Goal: Browse casually

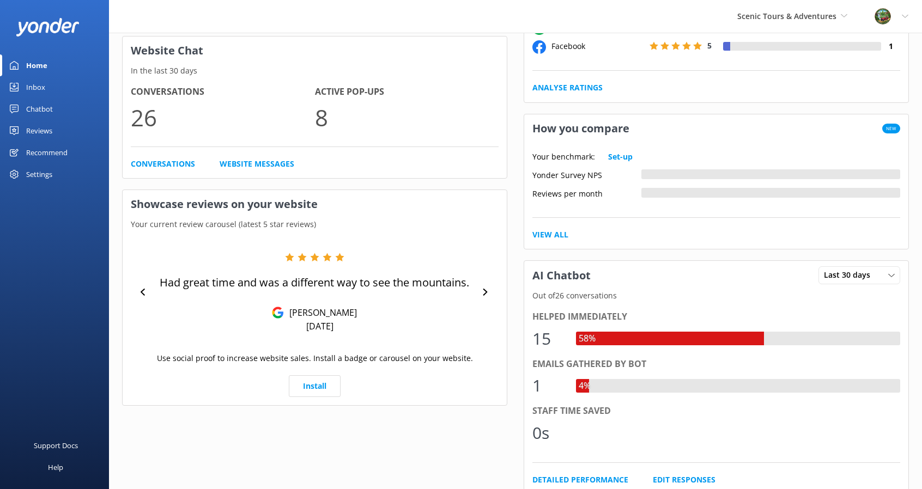
scroll to position [287, 0]
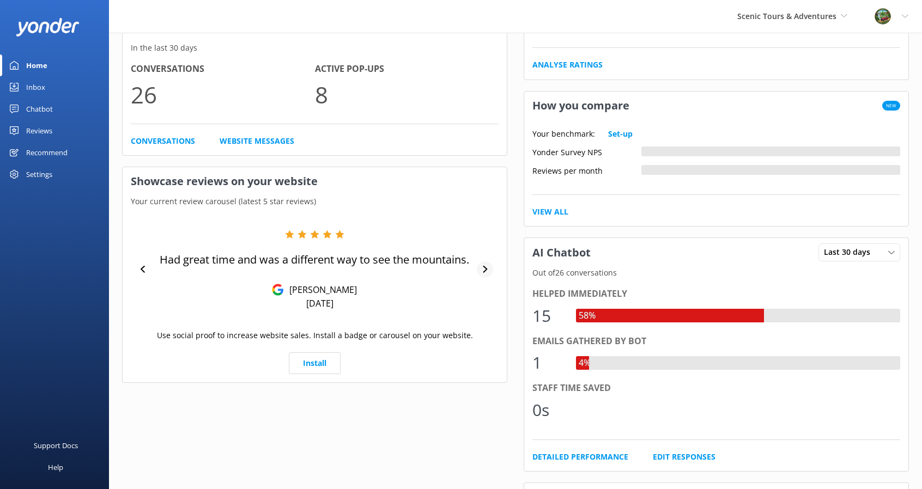
click at [481, 272] on div at bounding box center [485, 270] width 16 height 16
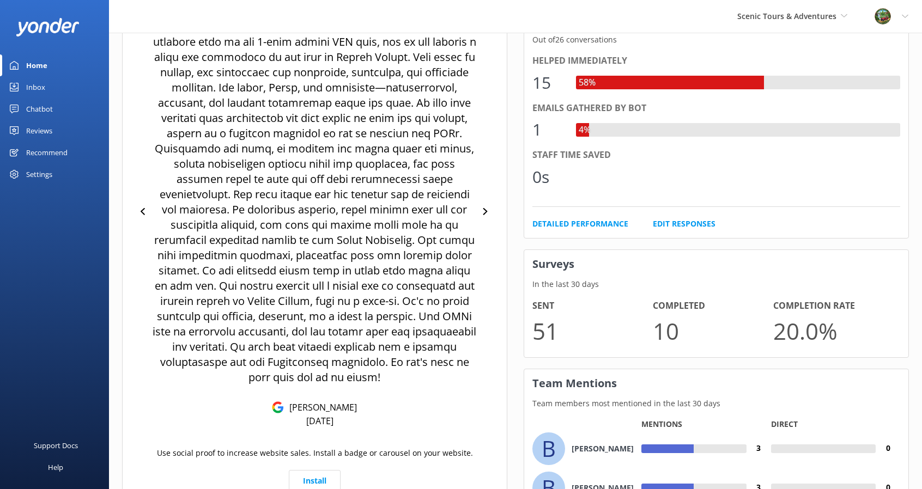
scroll to position [505, 0]
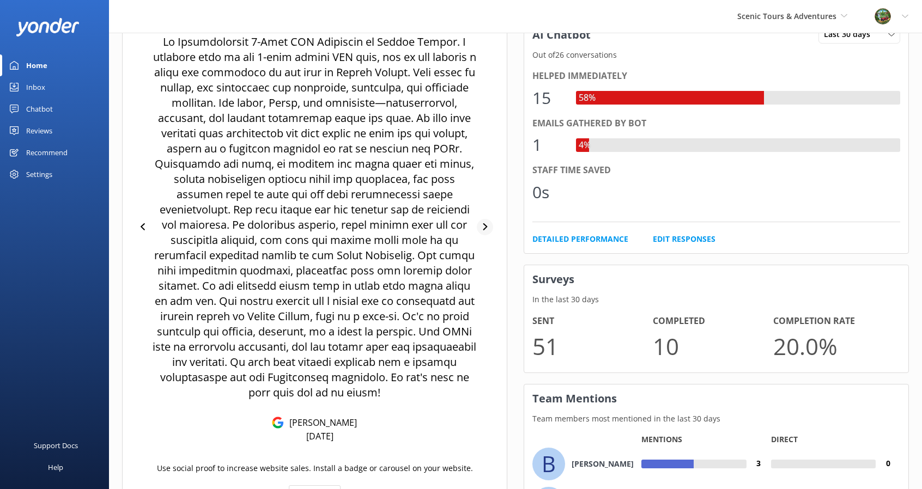
click at [480, 225] on div at bounding box center [485, 227] width 16 height 16
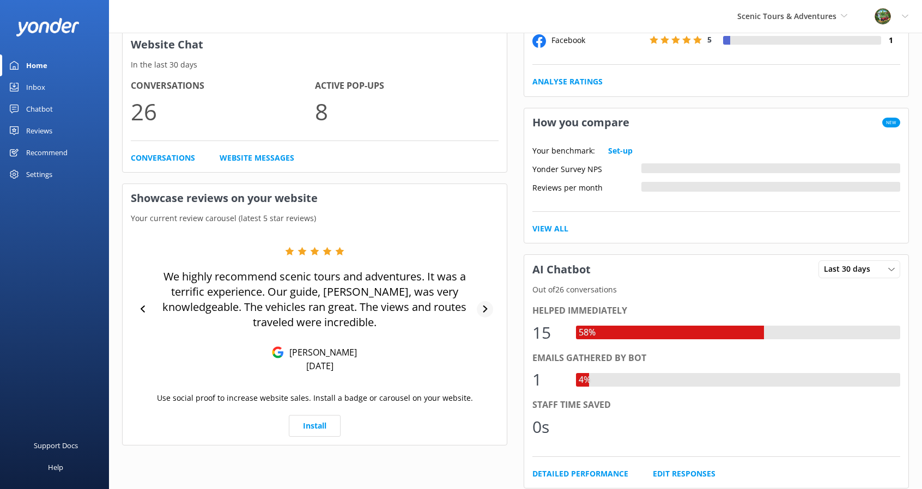
scroll to position [287, 0]
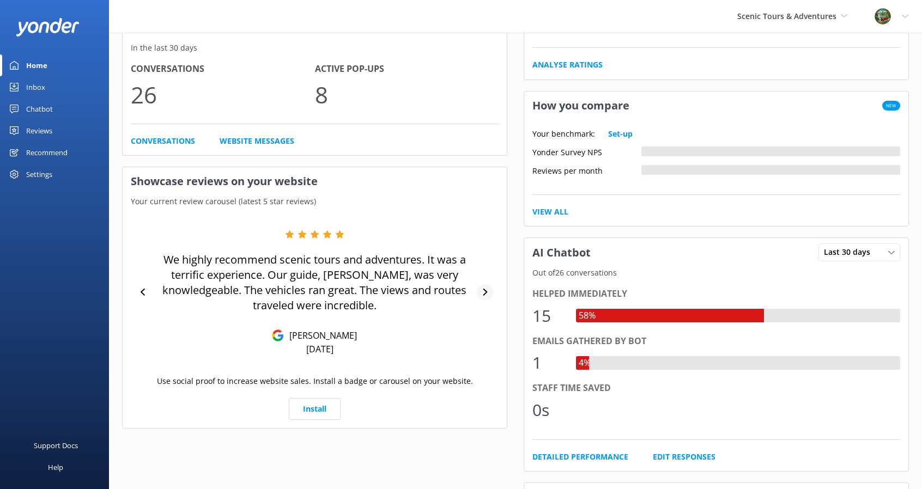
click at [486, 286] on div at bounding box center [485, 292] width 16 height 16
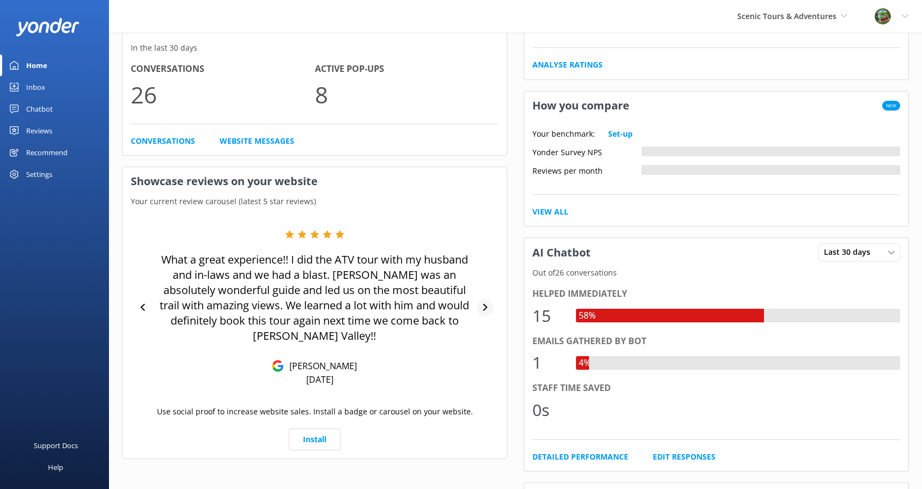
click at [486, 300] on div at bounding box center [485, 308] width 16 height 16
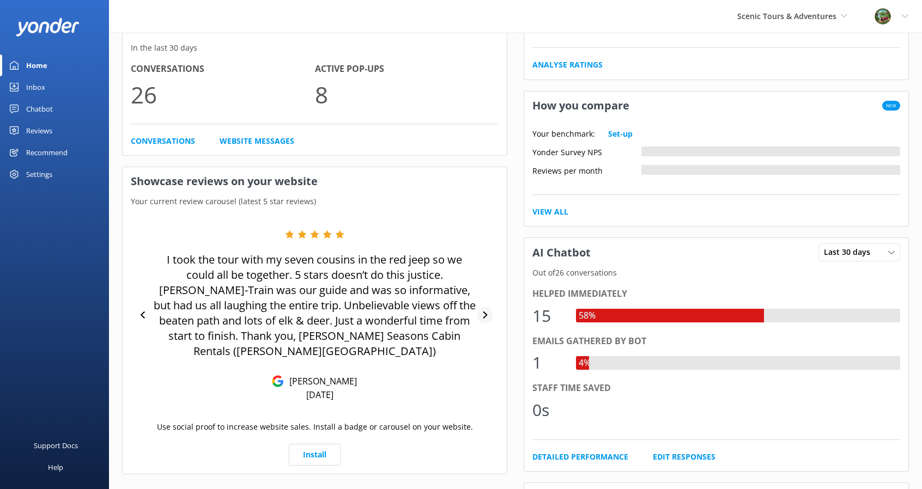
click at [487, 312] on icon at bounding box center [485, 315] width 7 height 7
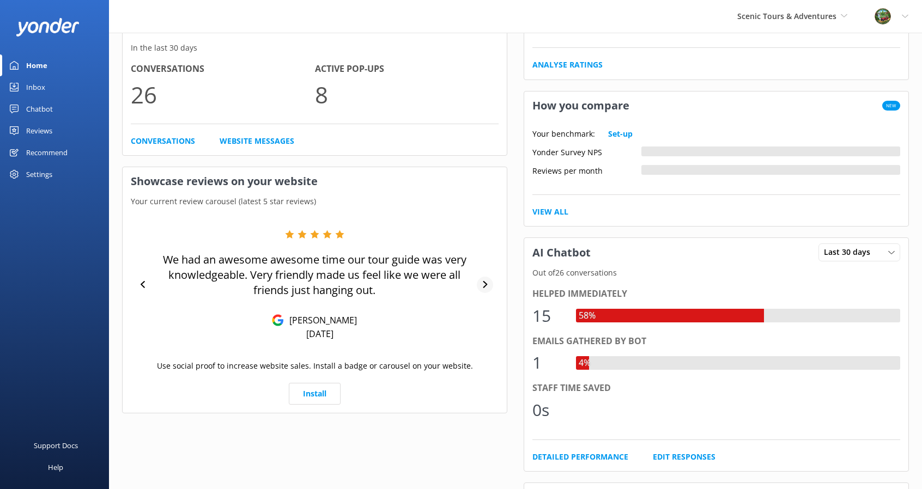
click at [485, 283] on icon at bounding box center [485, 284] width 7 height 7
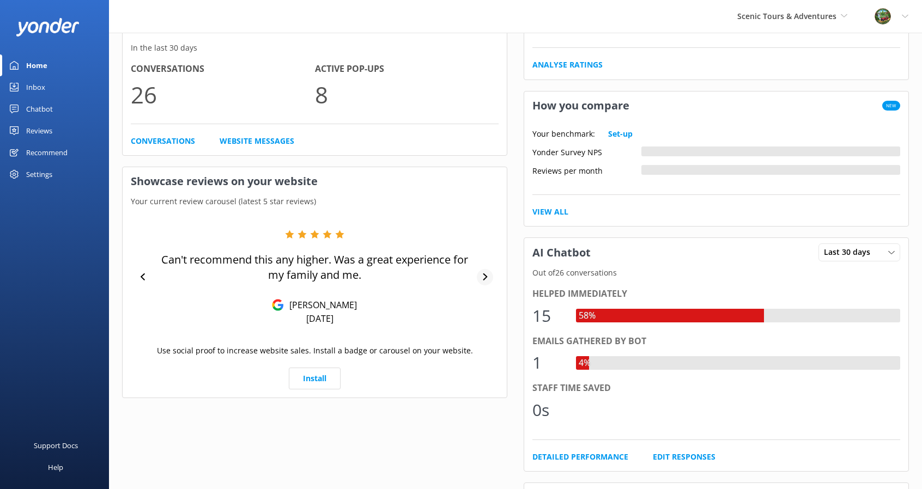
click at [485, 283] on div at bounding box center [485, 277] width 16 height 16
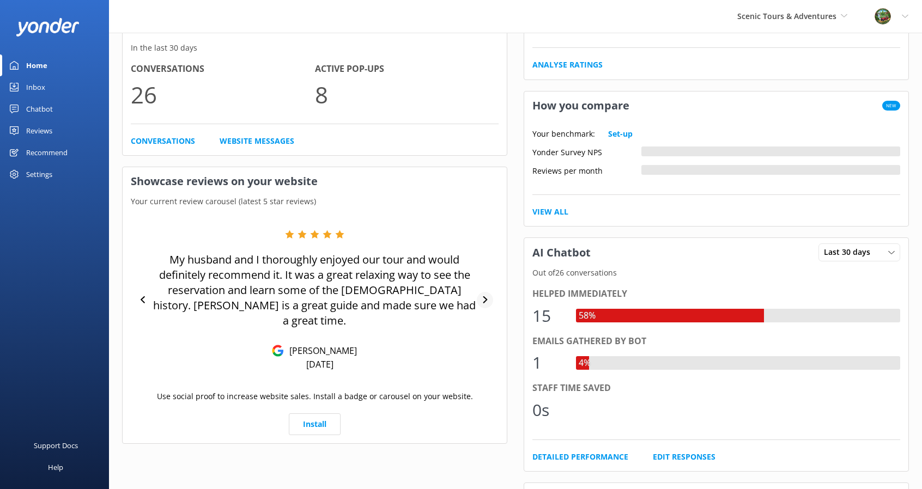
click at [486, 292] on div at bounding box center [485, 300] width 16 height 16
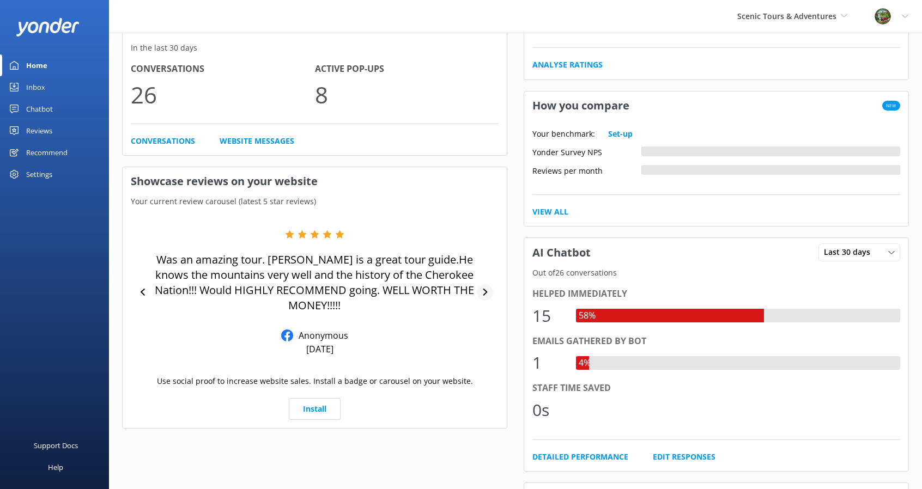
click at [487, 293] on icon at bounding box center [485, 292] width 7 height 7
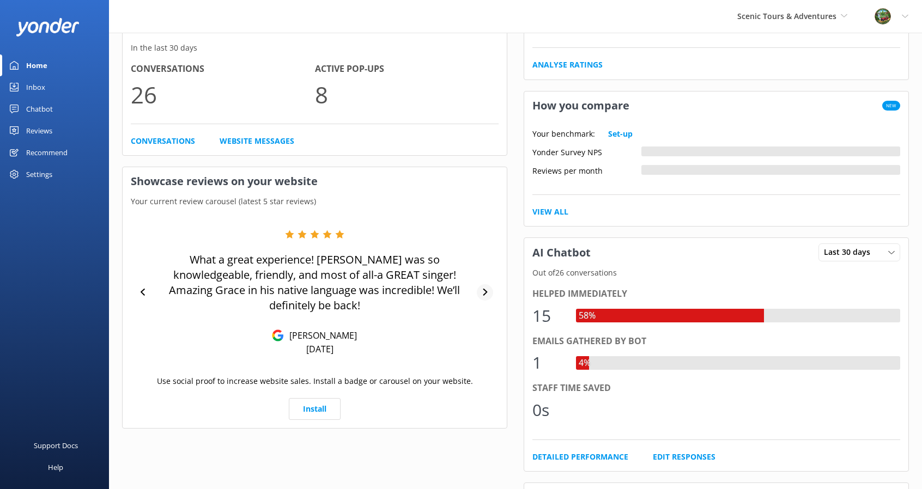
click at [487, 290] on div at bounding box center [485, 292] width 16 height 16
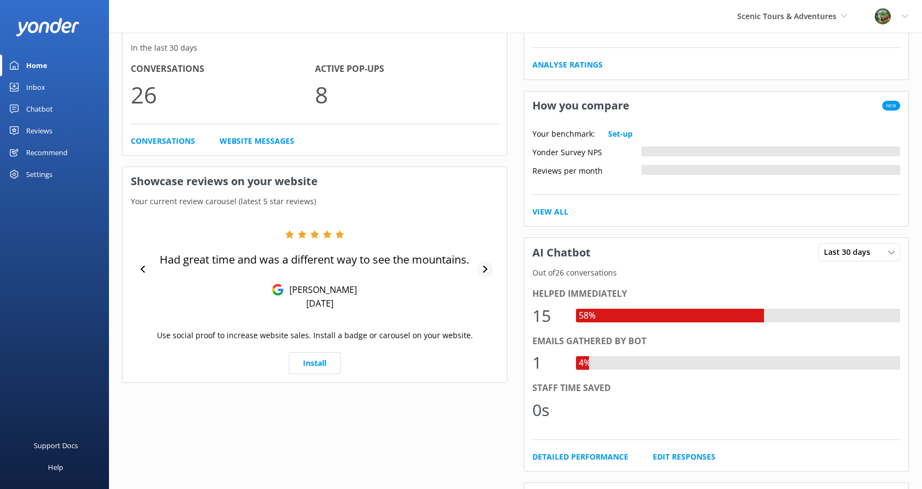
click at [487, 290] on div "Had great time and was a different way to see the mountains. [PERSON_NAME] [DAT…" at bounding box center [315, 270] width 368 height 80
